Goal: Find contact information: Find contact information

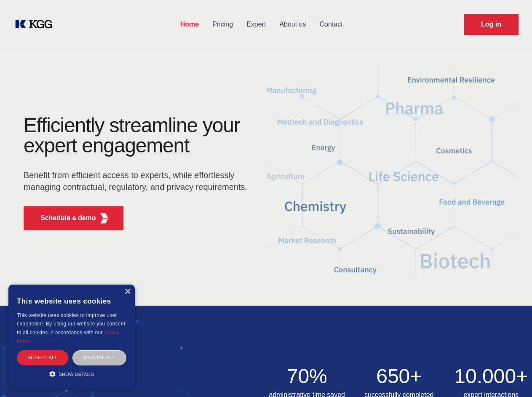
click at [266, 198] on div "Efficiently streamline your expert engagement Benefit from efficient access to …" at bounding box center [138, 176] width 256 height 122
click at [63, 218] on p "Schedule a demo" at bounding box center [68, 218] width 56 height 10
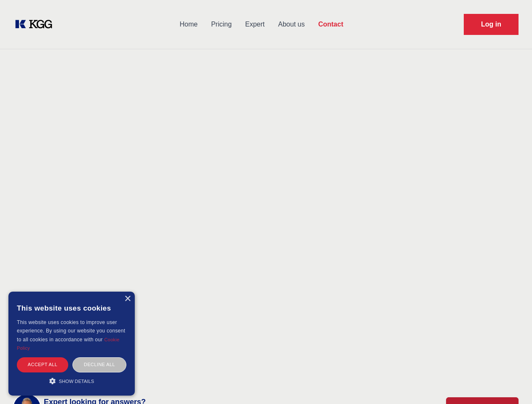
click at [127, 292] on div "× This website uses cookies This website uses cookies to improve user experienc…" at bounding box center [71, 344] width 126 height 104
click at [43, 358] on div "Accept all" at bounding box center [42, 365] width 51 height 15
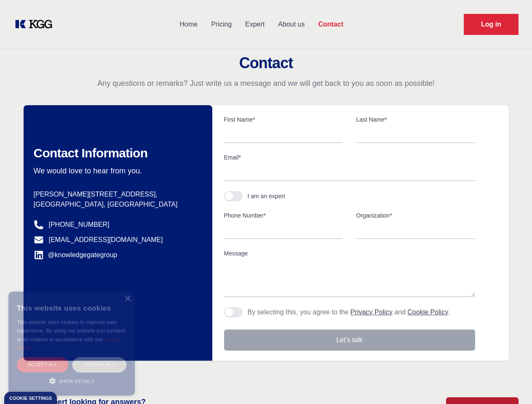
click at [99, 358] on body "Home Pricing Expert About us Contact Log in Contact Any questions or remarks? J…" at bounding box center [266, 370] width 532 height 741
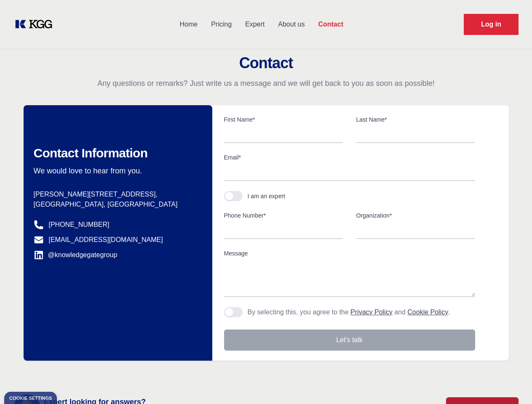
click at [72, 374] on main "Contact Any questions or remarks? Just write us a message and we will get back …" at bounding box center [266, 219] width 532 height 439
